Goal: Obtain resource: Download file/media

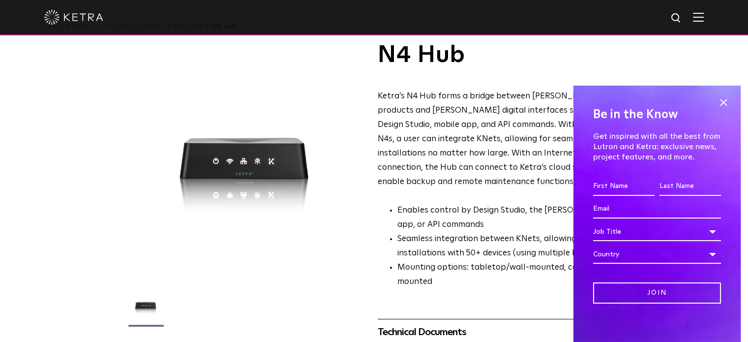
scroll to position [29, 0]
click at [716, 100] on span at bounding box center [723, 102] width 15 height 15
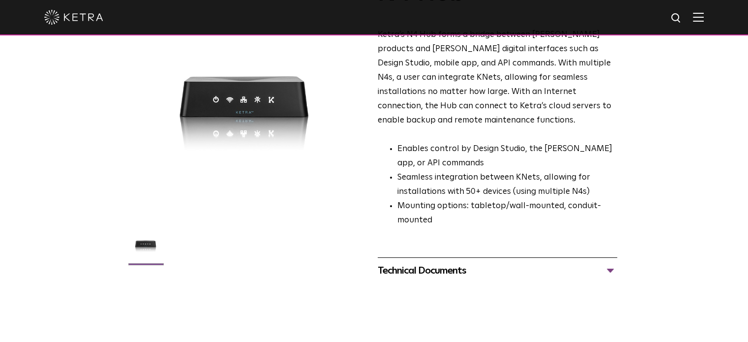
scroll to position [90, 0]
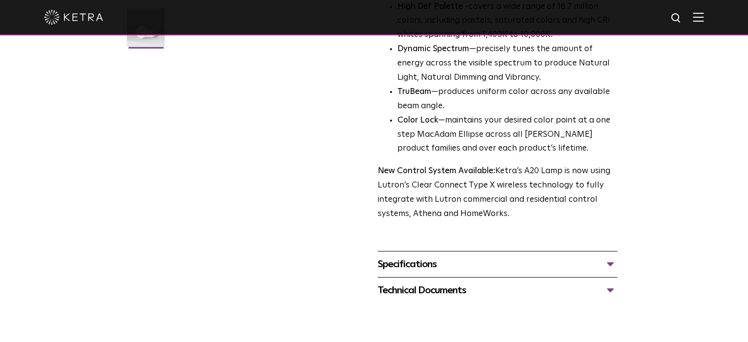
scroll to position [310, 0]
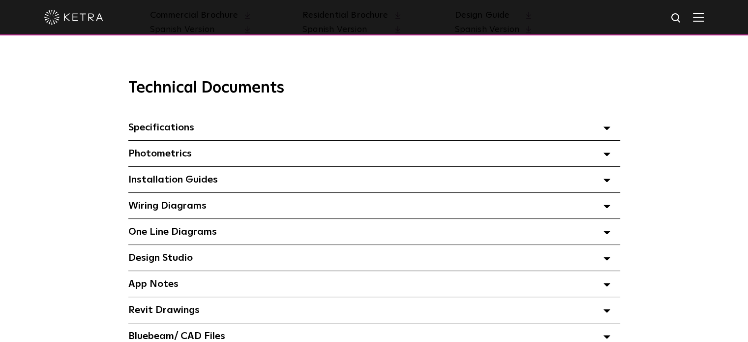
scroll to position [653, 0]
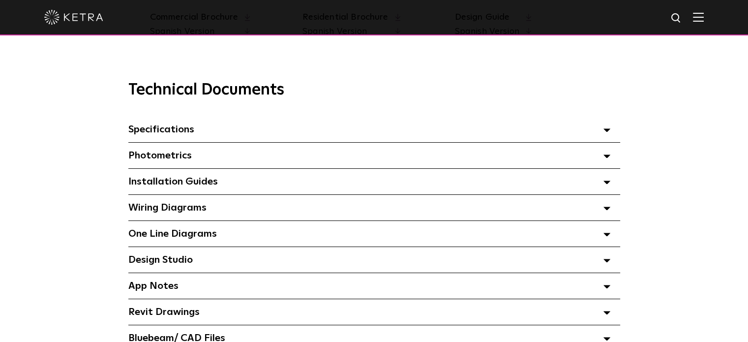
click at [206, 132] on div "Specifications Select checkboxes to use the bulk download option below" at bounding box center [374, 130] width 492 height 26
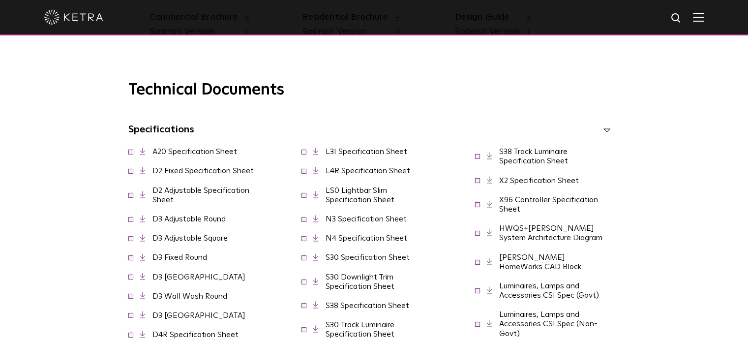
click at [206, 132] on div "Specifications Select checkboxes to use the bulk download option below" at bounding box center [374, 130] width 492 height 26
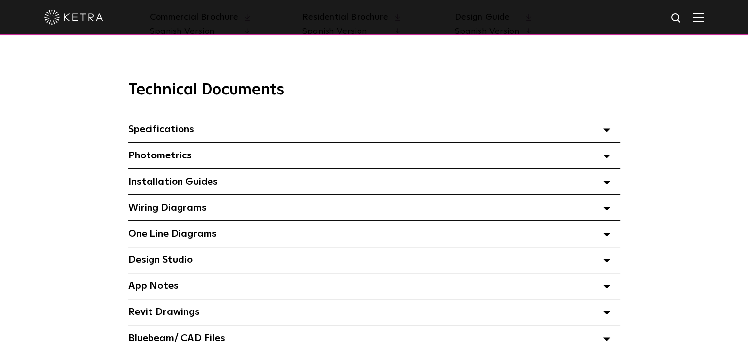
click at [197, 156] on div "Photometrics Select checkboxes to use the bulk download option below" at bounding box center [374, 156] width 492 height 26
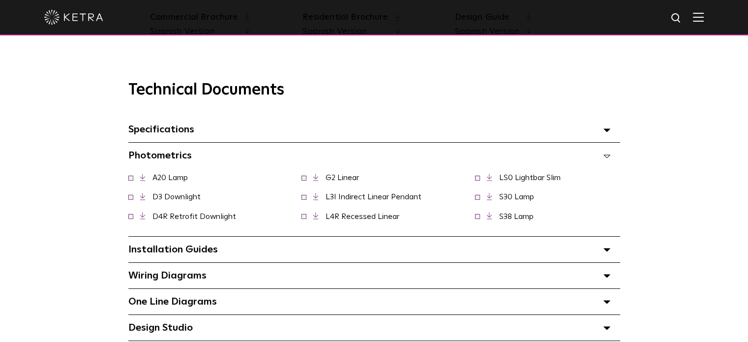
click at [197, 156] on div "Photometrics Select checkboxes to use the bulk download option below" at bounding box center [374, 156] width 492 height 26
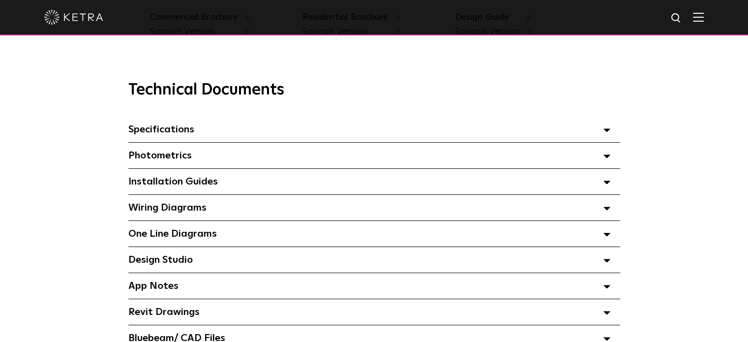
click at [200, 186] on span "Installation Guides Select checkboxes to use the bulk download option below" at bounding box center [172, 181] width 89 height 10
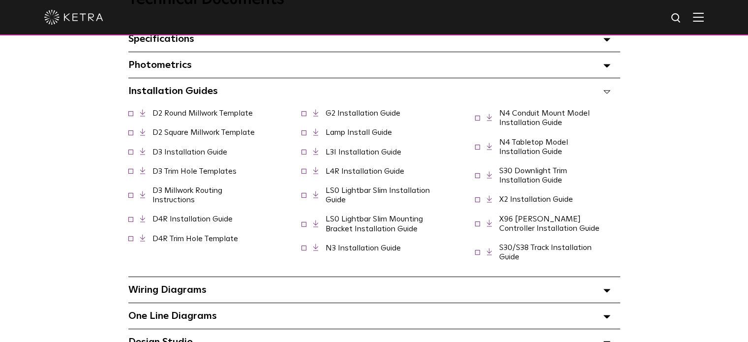
scroll to position [745, 0]
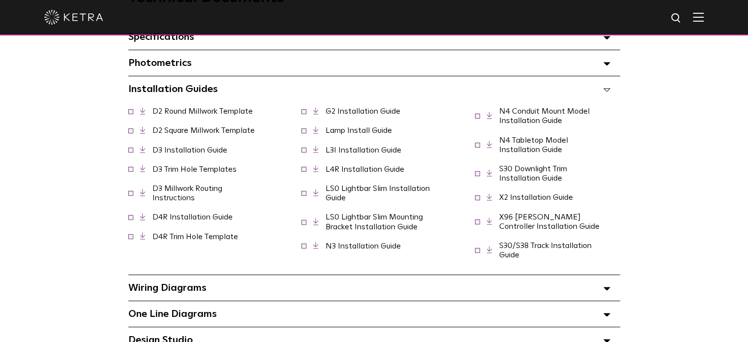
click at [524, 177] on link "S30 Downlight Trim Installation Guide" at bounding box center [533, 173] width 68 height 17
click at [230, 64] on div "Photometrics Select checkboxes to use the bulk download option below" at bounding box center [374, 63] width 492 height 26
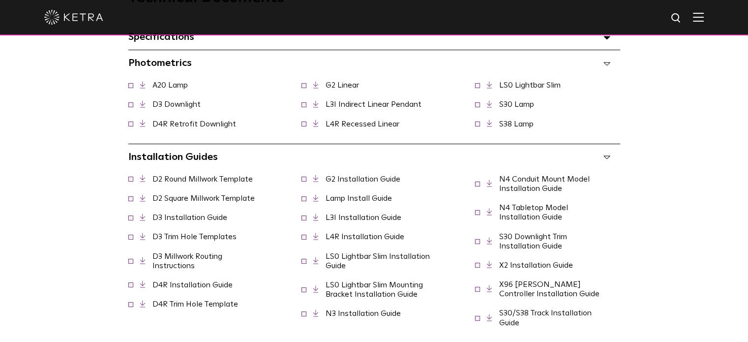
click at [226, 69] on div "Photometrics Select checkboxes to use the bulk download option below" at bounding box center [374, 63] width 492 height 26
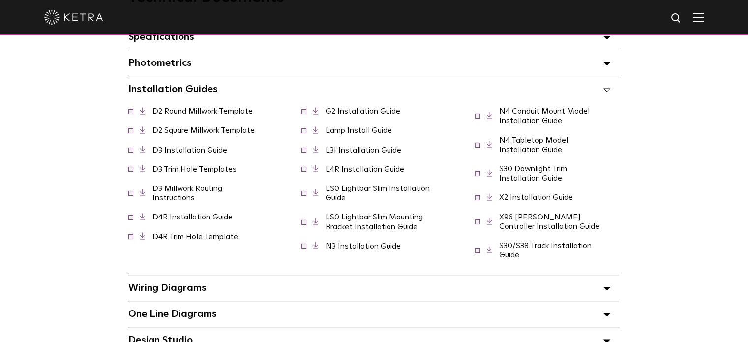
click at [217, 93] on div "Installation Guides Select checkboxes to use the bulk download option below" at bounding box center [374, 89] width 492 height 26
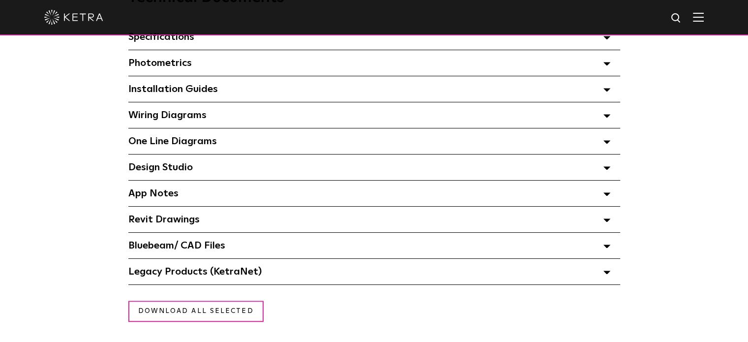
click at [210, 153] on div "One Line Diagrams Select checkboxes to use the bulk download option below" at bounding box center [374, 141] width 492 height 26
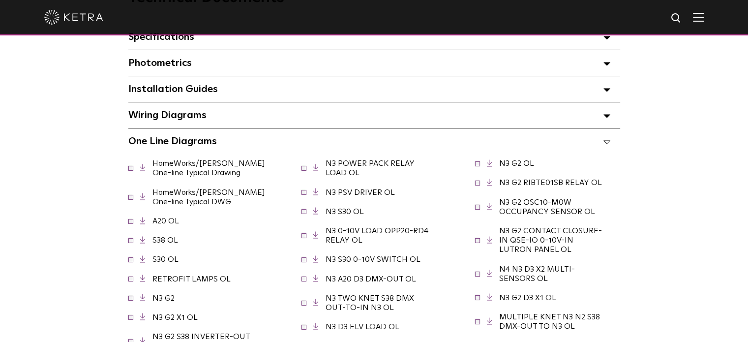
click at [205, 143] on span "One Line Diagrams Select checkboxes to use the bulk download option below" at bounding box center [172, 141] width 88 height 10
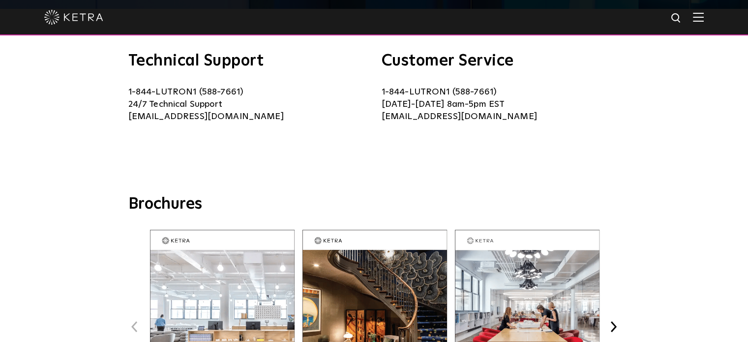
scroll to position [0, 0]
